Goal: Check status: Check status

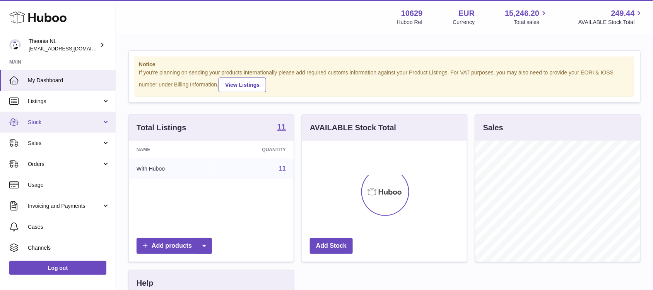
scroll to position [120, 165]
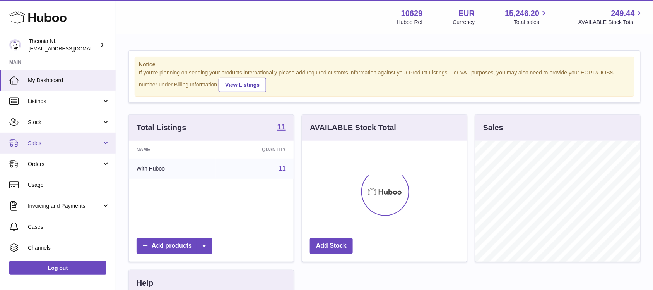
click at [43, 139] on span "Sales" at bounding box center [65, 142] width 74 height 7
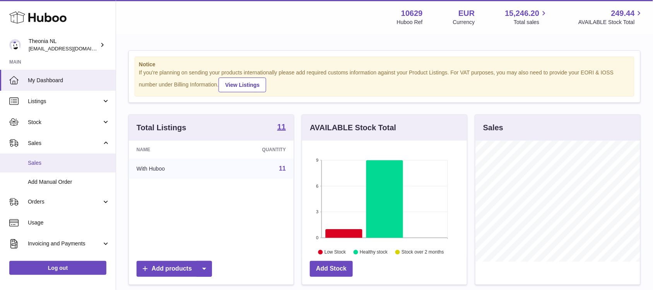
click at [39, 159] on span "Sales" at bounding box center [69, 162] width 82 height 7
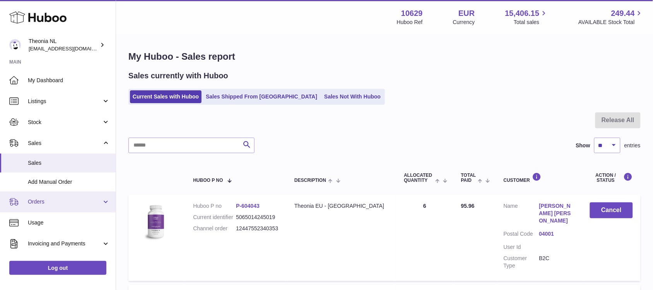
click at [45, 204] on span "Orders" at bounding box center [65, 201] width 74 height 7
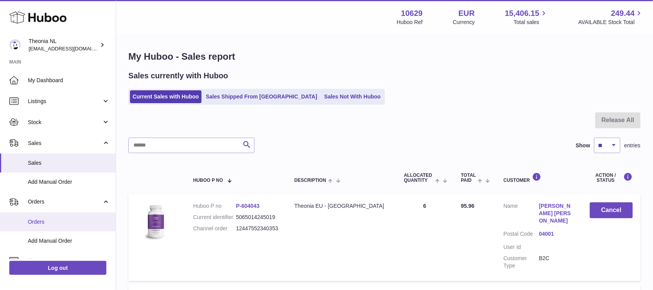
scroll to position [48, 0]
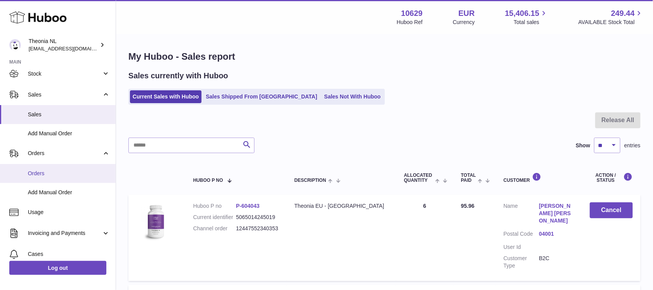
click at [45, 170] on span "Orders" at bounding box center [69, 173] width 82 height 7
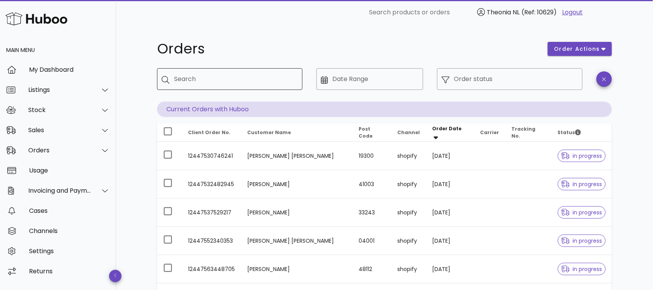
click at [209, 79] on input "Search" at bounding box center [235, 79] width 122 height 12
paste input "**********"
type input "**********"
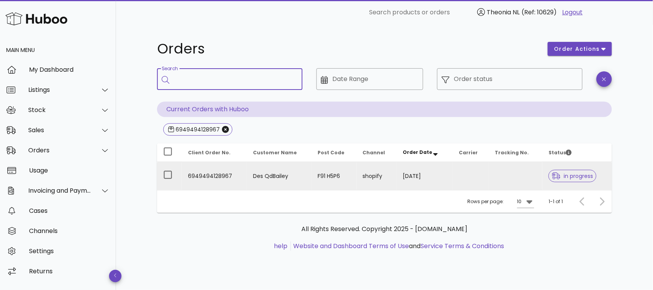
click at [213, 177] on td "6949494128967" at bounding box center [214, 176] width 65 height 28
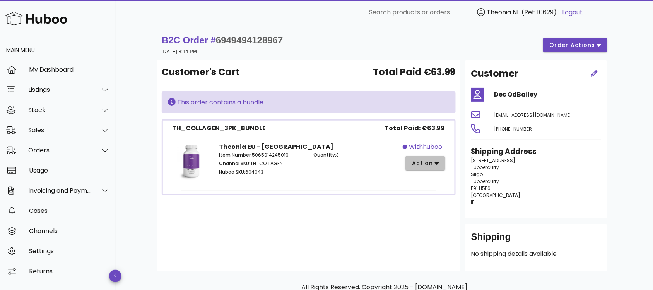
click at [440, 159] on button "action" at bounding box center [426, 163] width 40 height 14
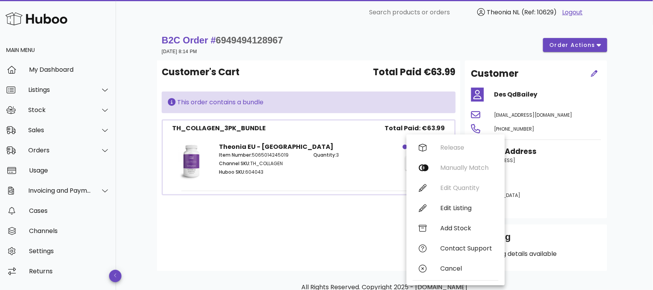
drag, startPoint x: 624, startPoint y: 210, endPoint x: 624, endPoint y: 200, distance: 9.7
click at [624, 210] on div "B2C Order # 6949494128967 19 September 2025 at 8:14 PM order actions Customer's…" at bounding box center [385, 179] width 492 height 309
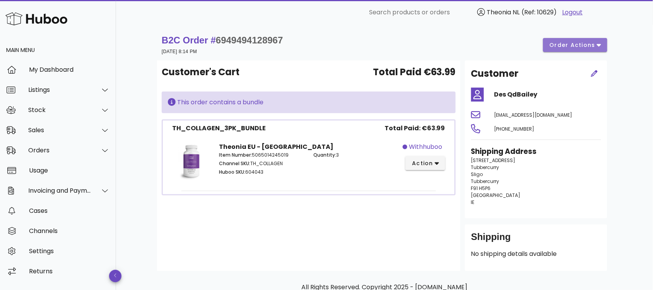
click at [586, 43] on span "order actions" at bounding box center [573, 45] width 46 height 8
click at [620, 182] on div "B2C Order # 6949494128967 19 September 2025 at 8:14 PM order actions Customer's…" at bounding box center [385, 179] width 492 height 309
click at [578, 14] on link "Logout" at bounding box center [573, 12] width 21 height 9
